Goal: Information Seeking & Learning: Learn about a topic

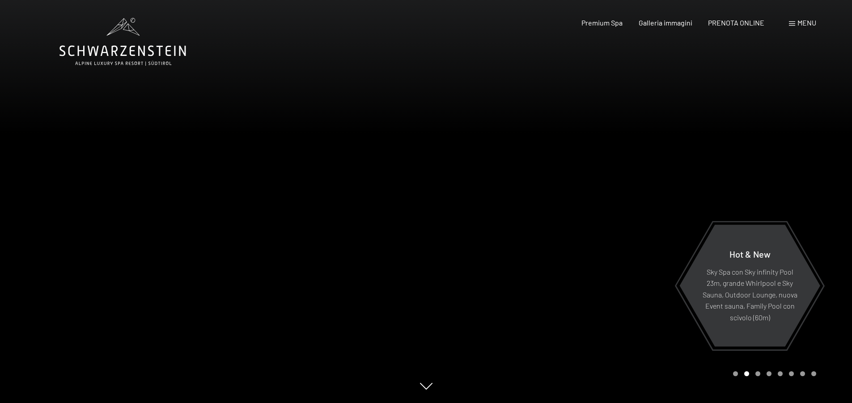
click at [801, 22] on span "Menu" at bounding box center [806, 22] width 19 height 8
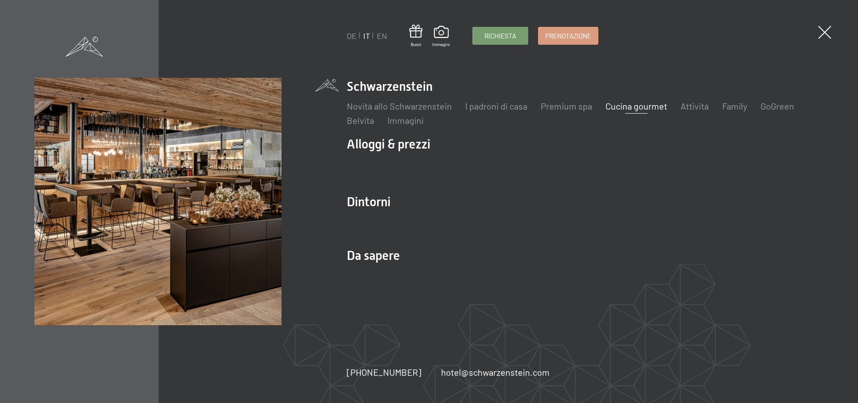
click at [650, 106] on link "Cucina gourmet" at bounding box center [637, 106] width 62 height 11
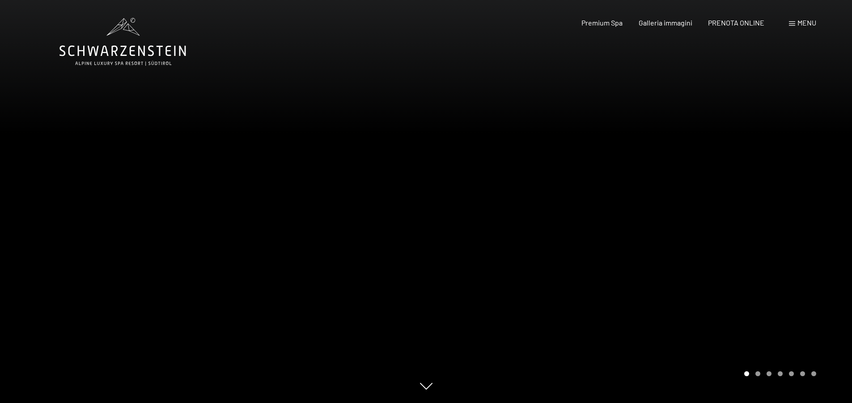
click at [804, 21] on span "Menu" at bounding box center [806, 22] width 19 height 8
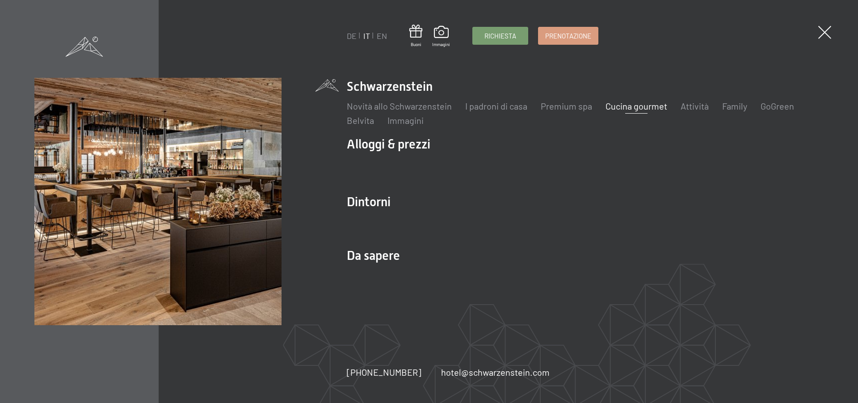
click at [647, 106] on link "Cucina gourmet" at bounding box center [637, 106] width 62 height 11
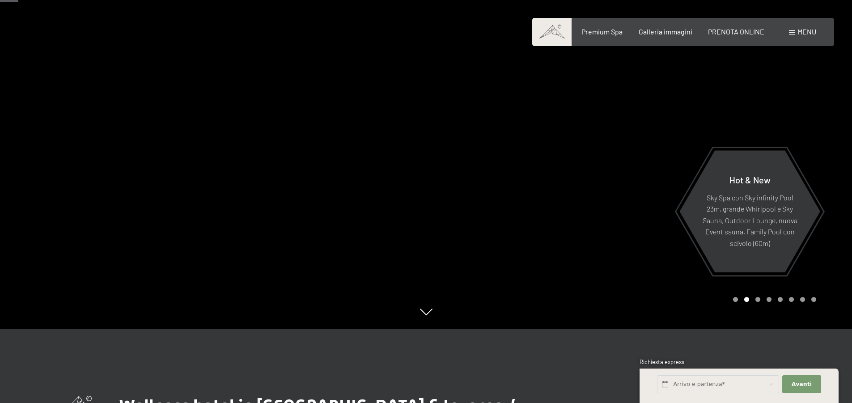
scroll to position [31, 0]
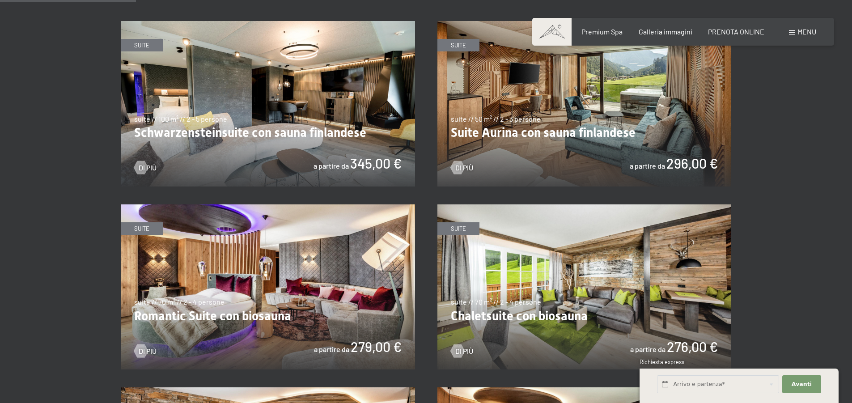
scroll to position [447, 0]
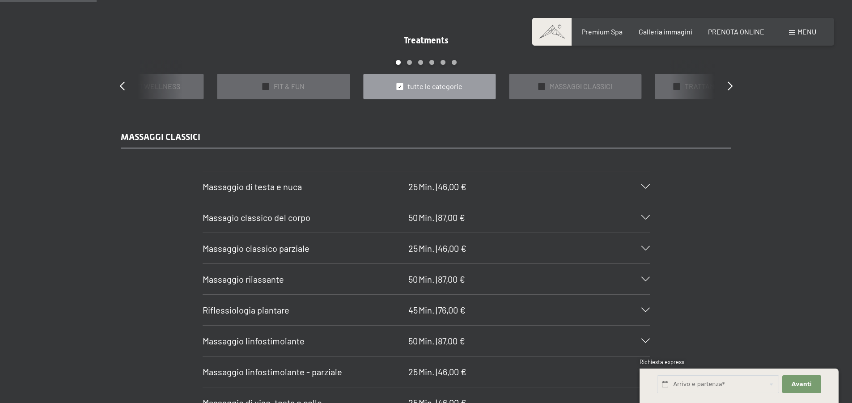
scroll to position [805, 0]
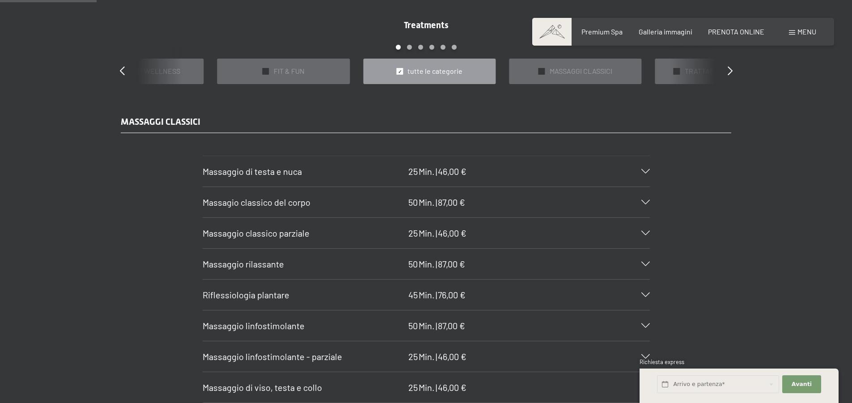
click at [643, 202] on icon at bounding box center [645, 202] width 8 height 4
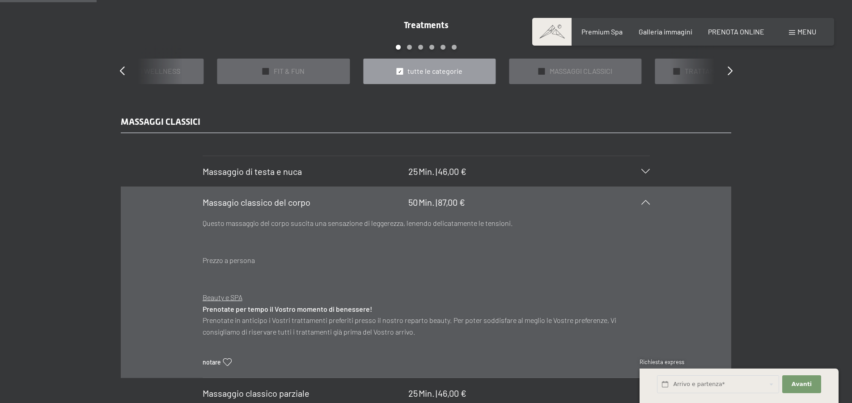
click at [643, 202] on icon at bounding box center [645, 202] width 8 height 4
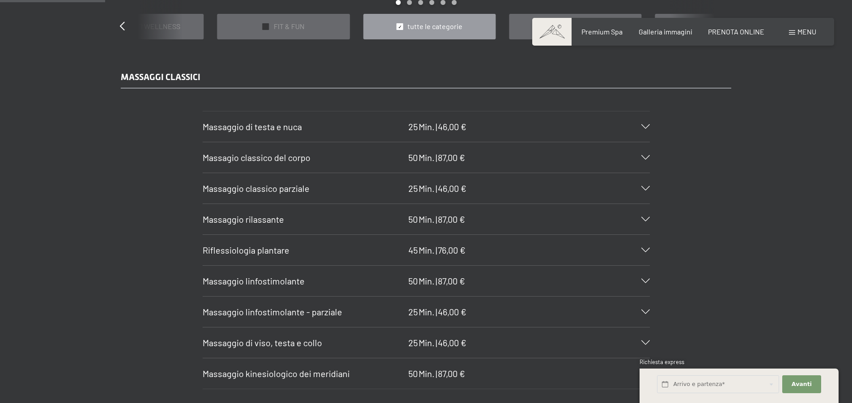
scroll to position [894, 0]
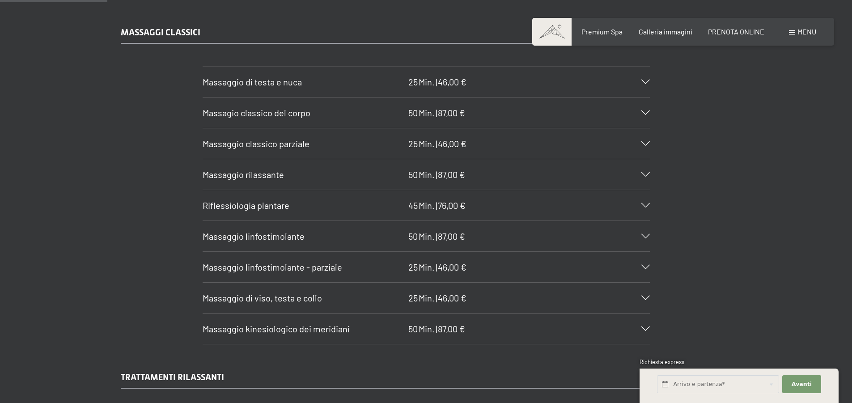
click at [643, 236] on icon at bounding box center [645, 236] width 8 height 4
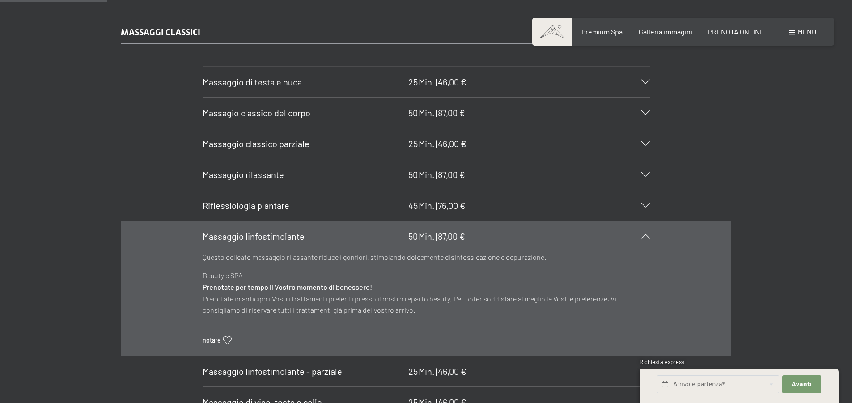
click at [643, 236] on icon at bounding box center [645, 236] width 8 height 4
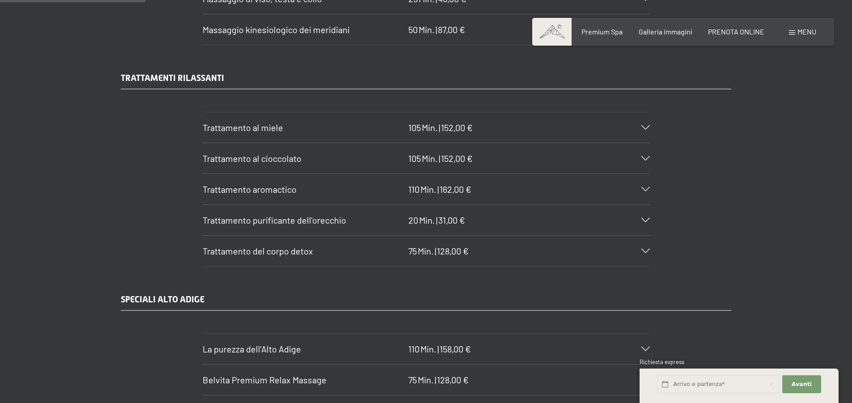
scroll to position [1207, 0]
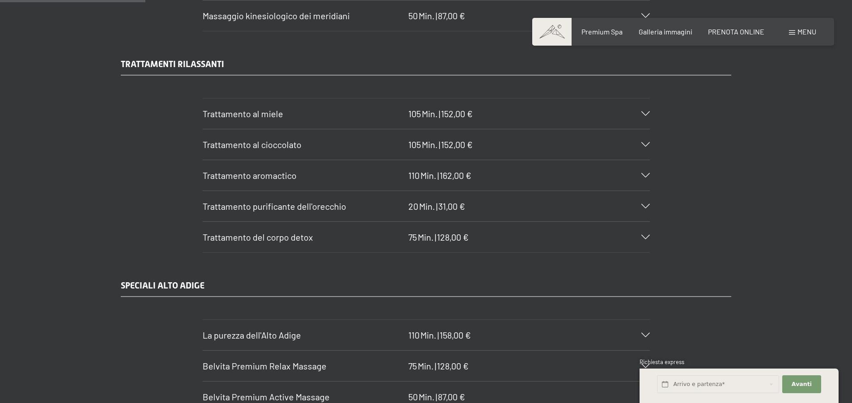
click at [643, 236] on icon at bounding box center [645, 237] width 8 height 4
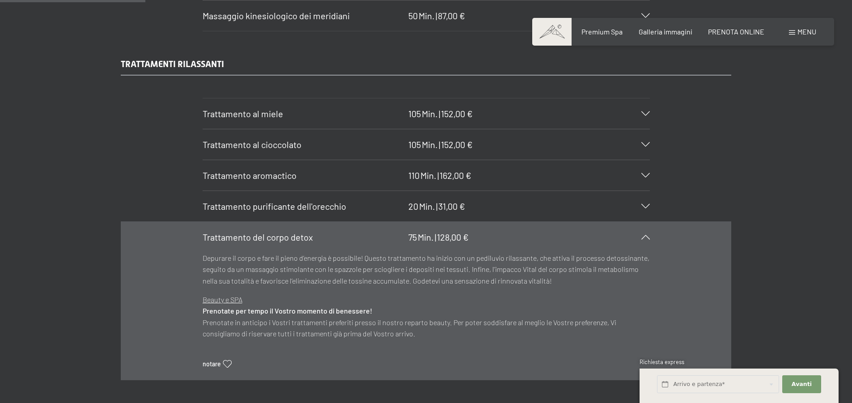
click at [801, 256] on div "TRATTAMENTI RILASSANTI Trattamento al miele 105 Min. | 152,00 € Il miele è un d…" at bounding box center [426, 219] width 852 height 322
click at [650, 180] on section "Trattamento aromactico 110 Min. | 162,00 € Questo trattamento rassodante compre…" at bounding box center [426, 175] width 447 height 31
click at [641, 236] on icon at bounding box center [645, 237] width 8 height 4
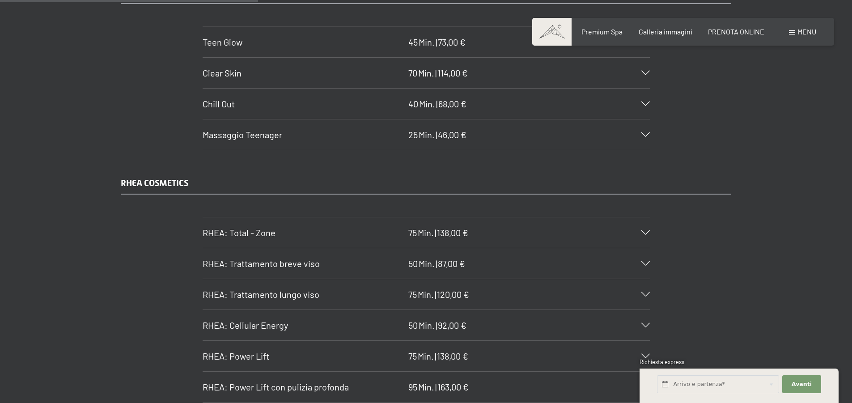
scroll to position [2146, 0]
click at [460, 288] on span "120,00 €" at bounding box center [453, 293] width 32 height 11
